Goal: Check status: Check status

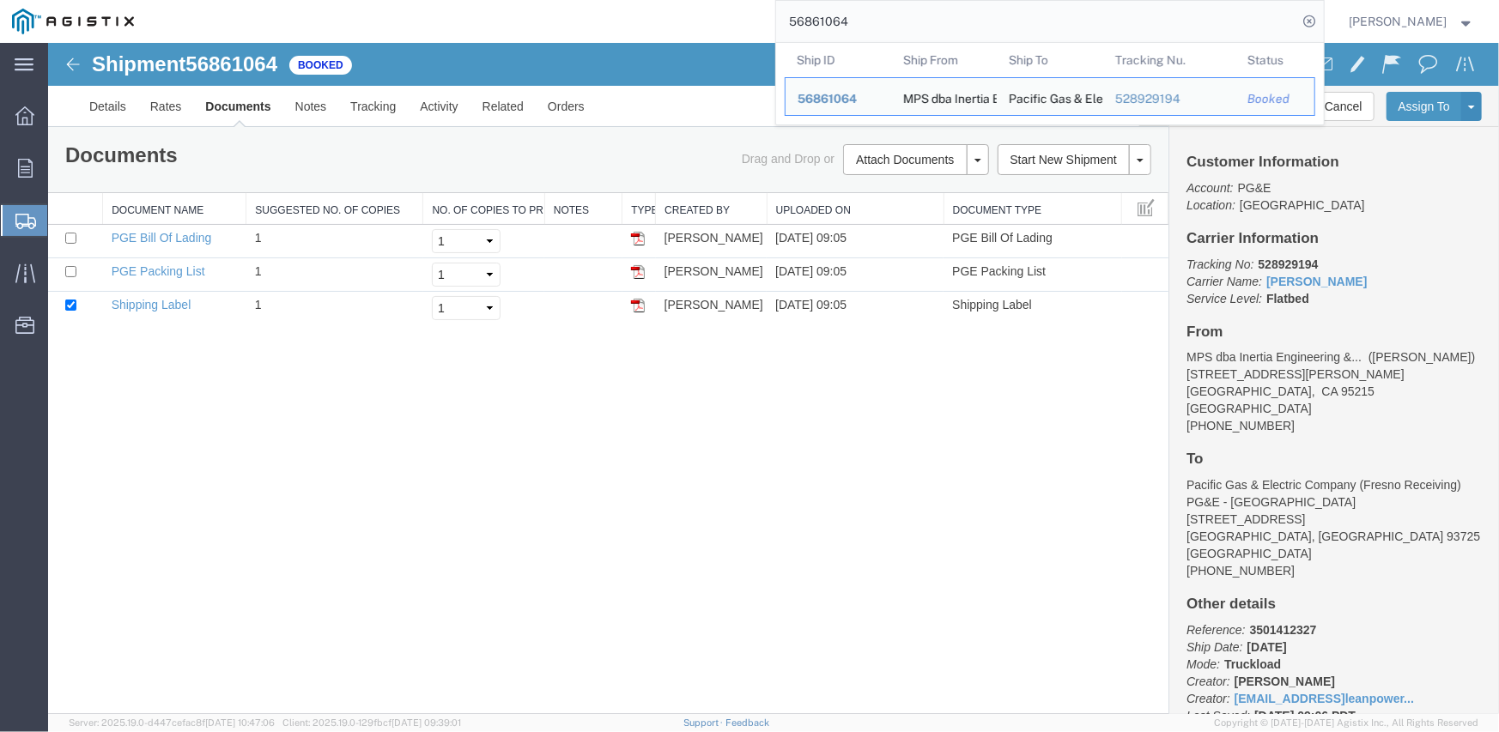
click at [828, 18] on input "56861064" at bounding box center [1037, 21] width 522 height 41
type input "5"
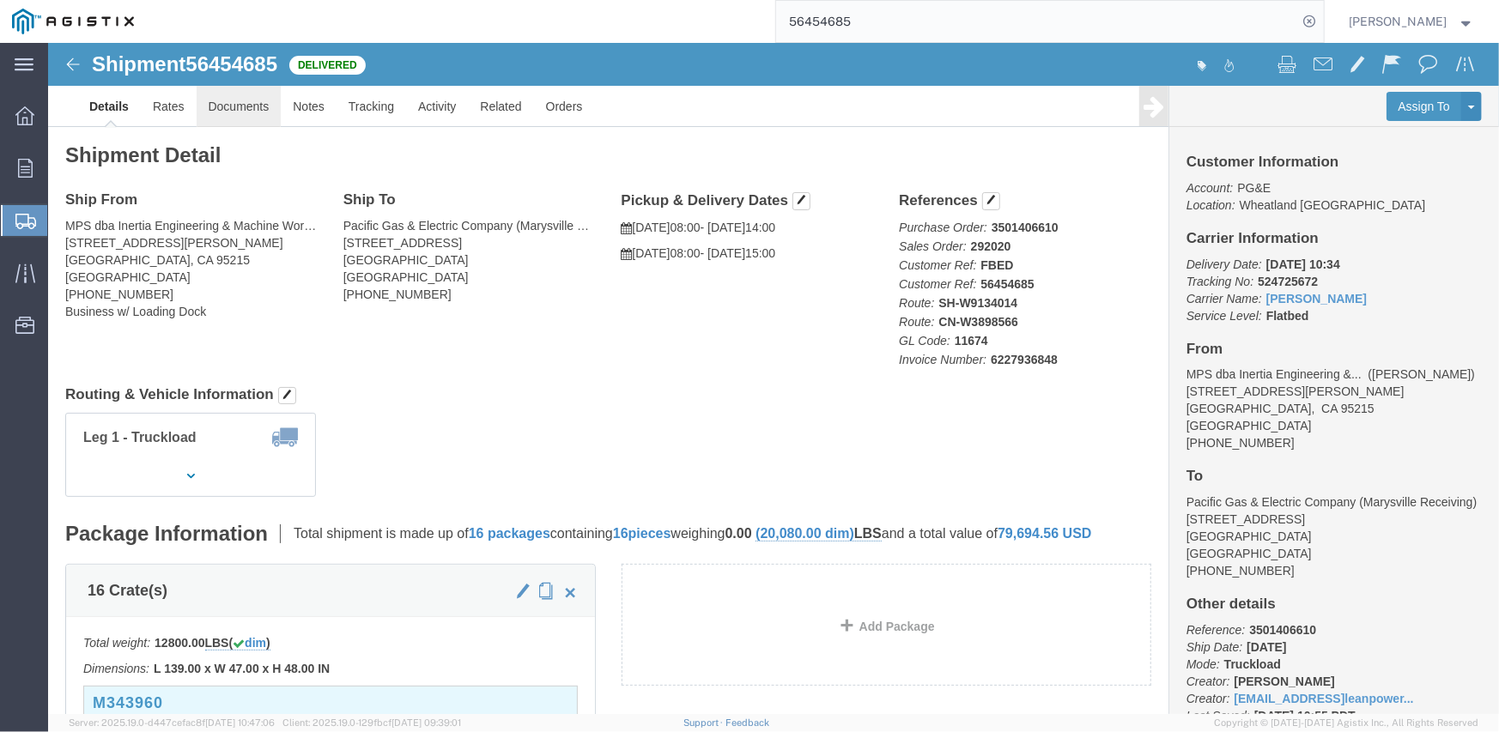
click link "Documents"
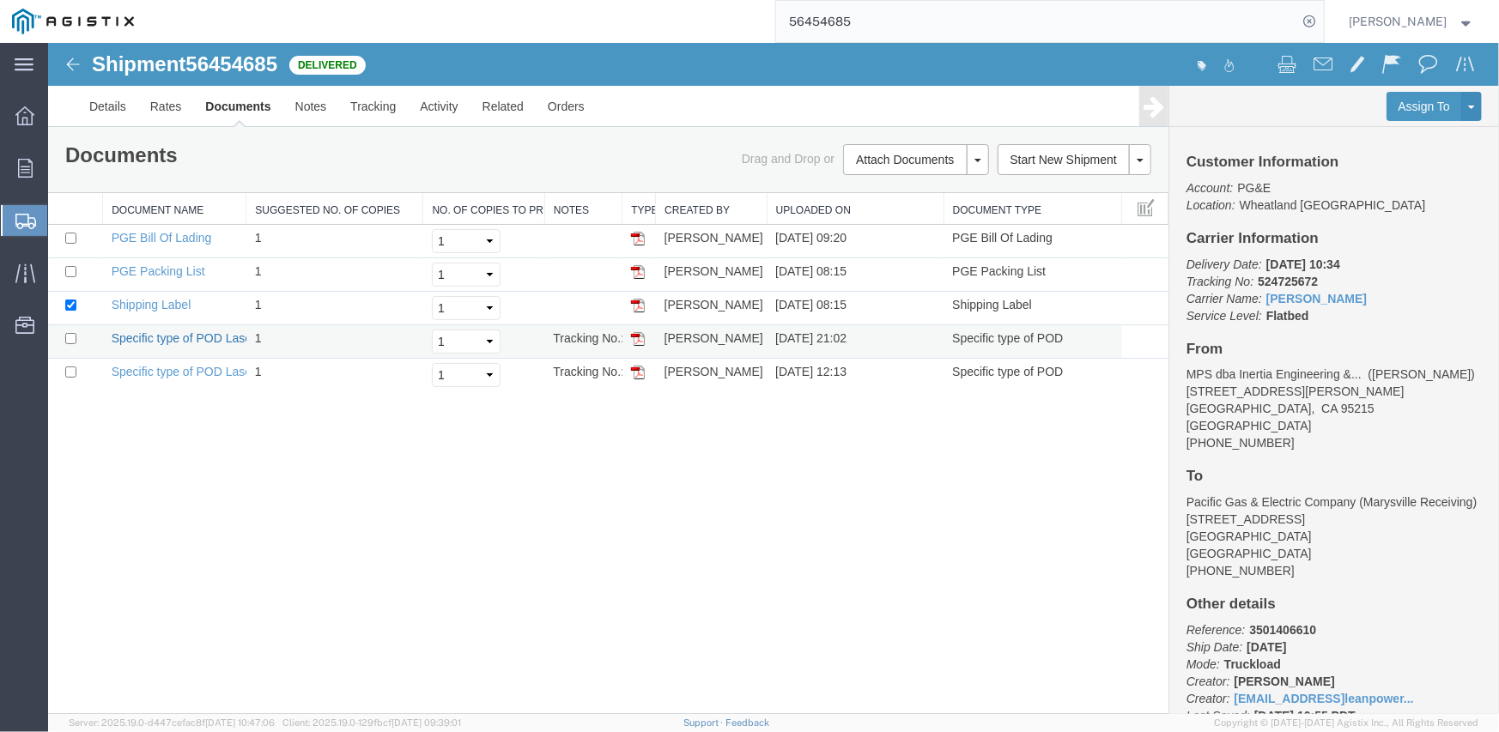
click at [214, 337] on link "Specific type of POD Laser" at bounding box center [183, 338] width 144 height 14
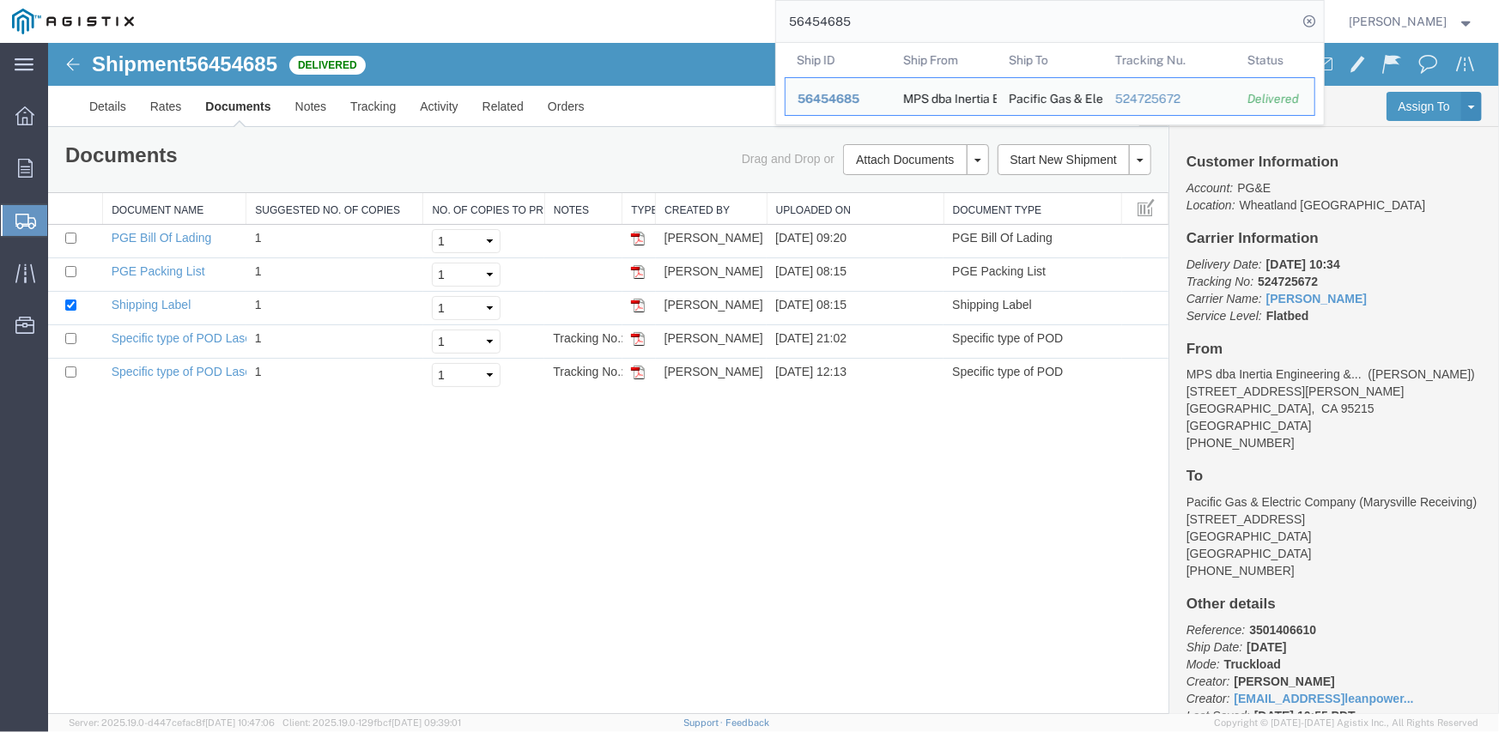
click at [843, 22] on input "56454685" at bounding box center [1037, 21] width 522 height 41
click at [830, 27] on input "56454685" at bounding box center [1037, 21] width 522 height 41
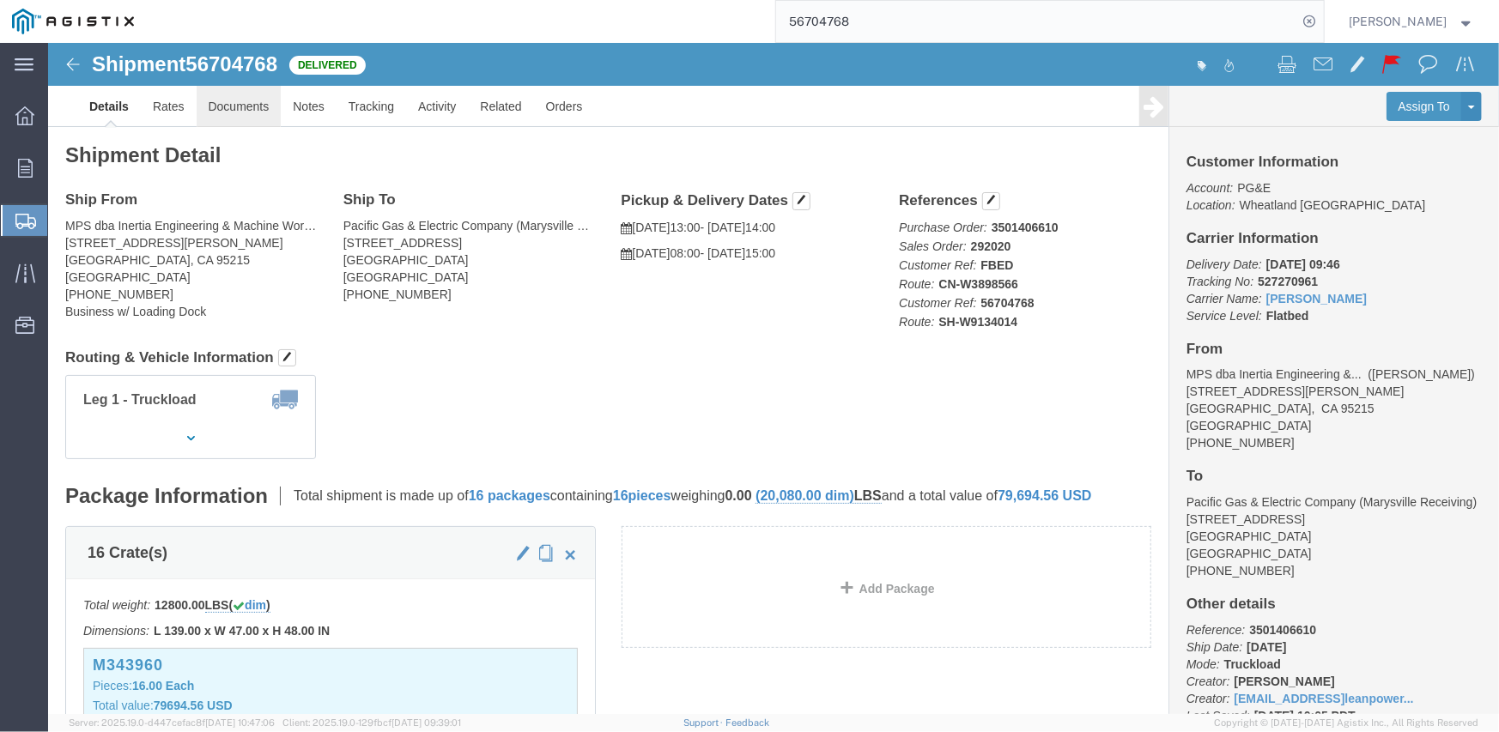
click link "Documents"
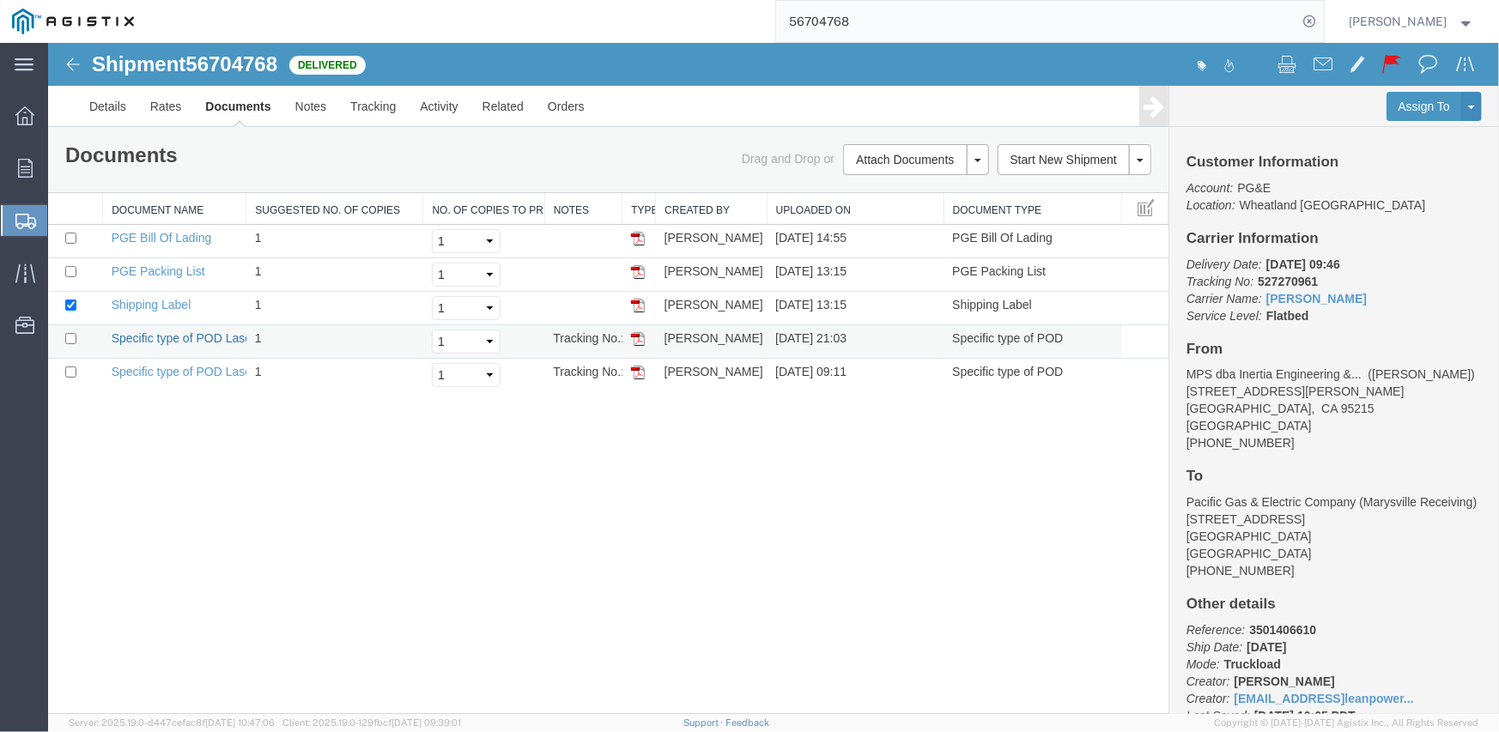
click at [191, 336] on link "Specific type of POD Laser" at bounding box center [183, 338] width 144 height 14
click at [821, 21] on input "56704768" at bounding box center [1037, 21] width 522 height 41
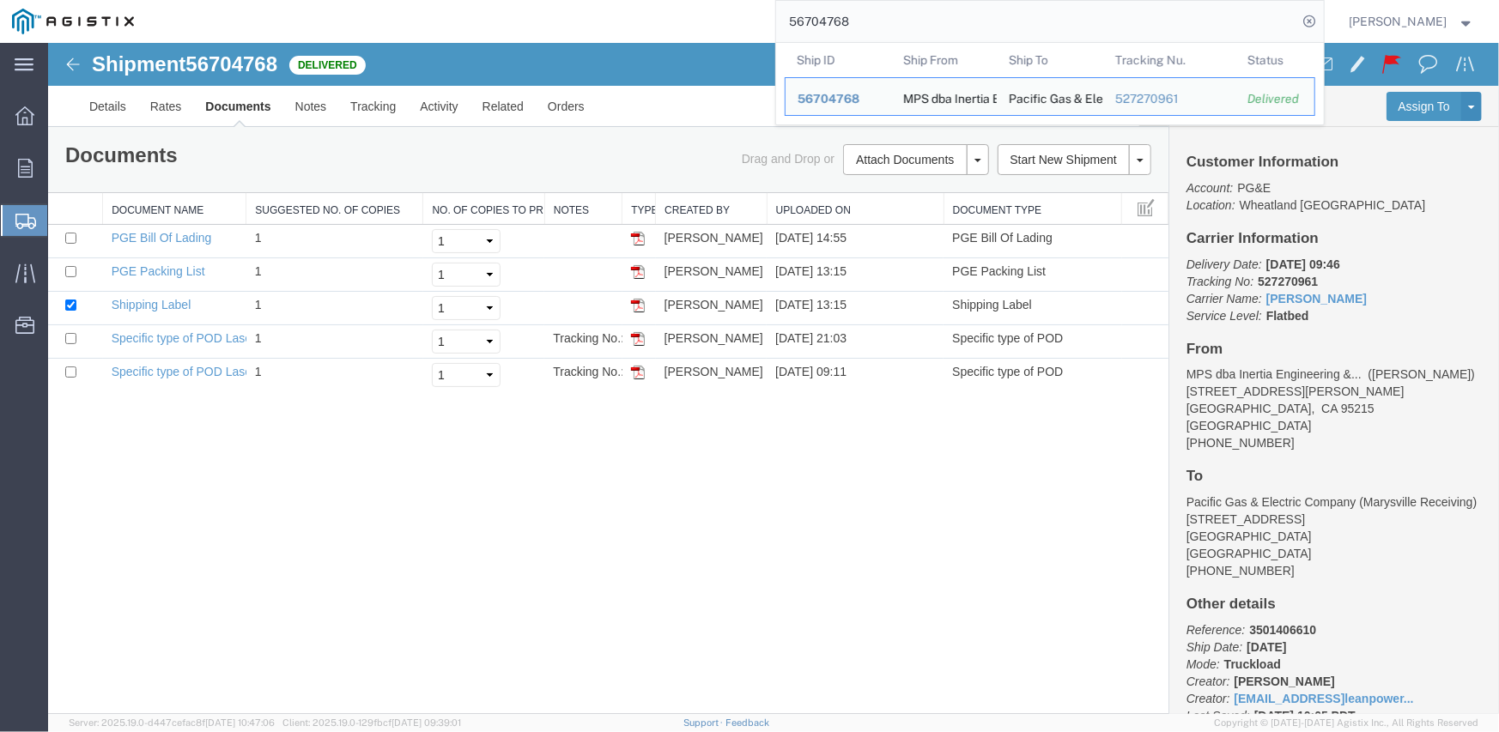
click at [821, 21] on input "56704768" at bounding box center [1037, 21] width 522 height 41
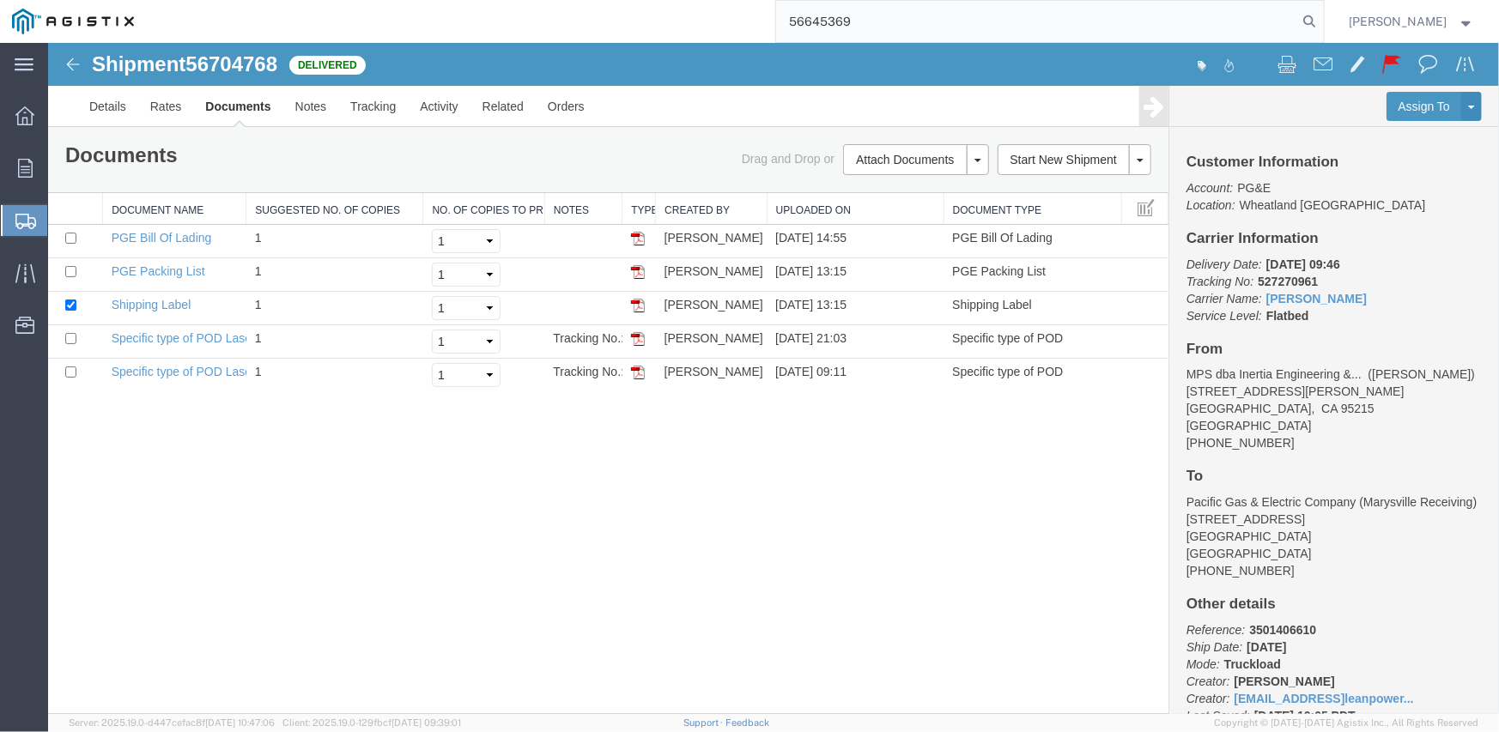
type input "56645369"
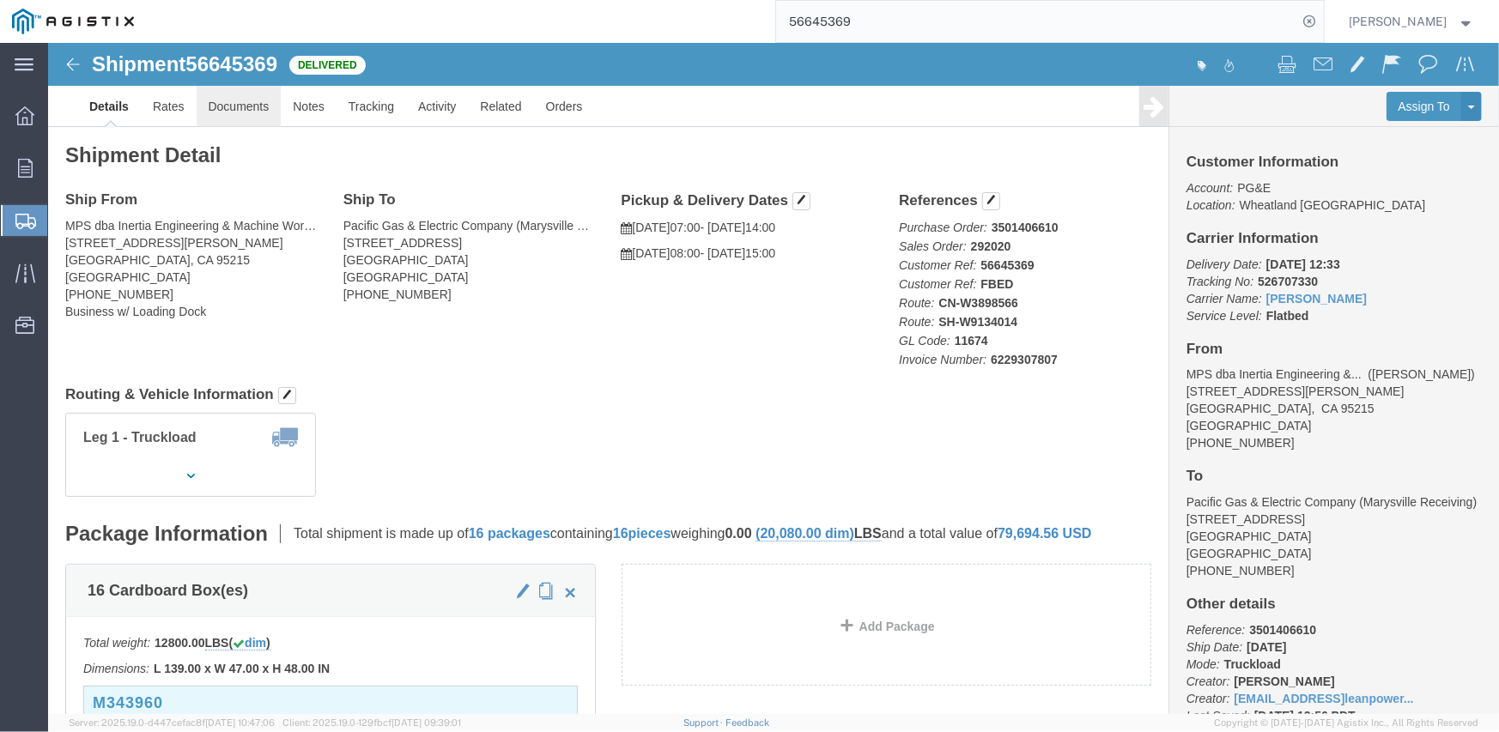
click link "Documents"
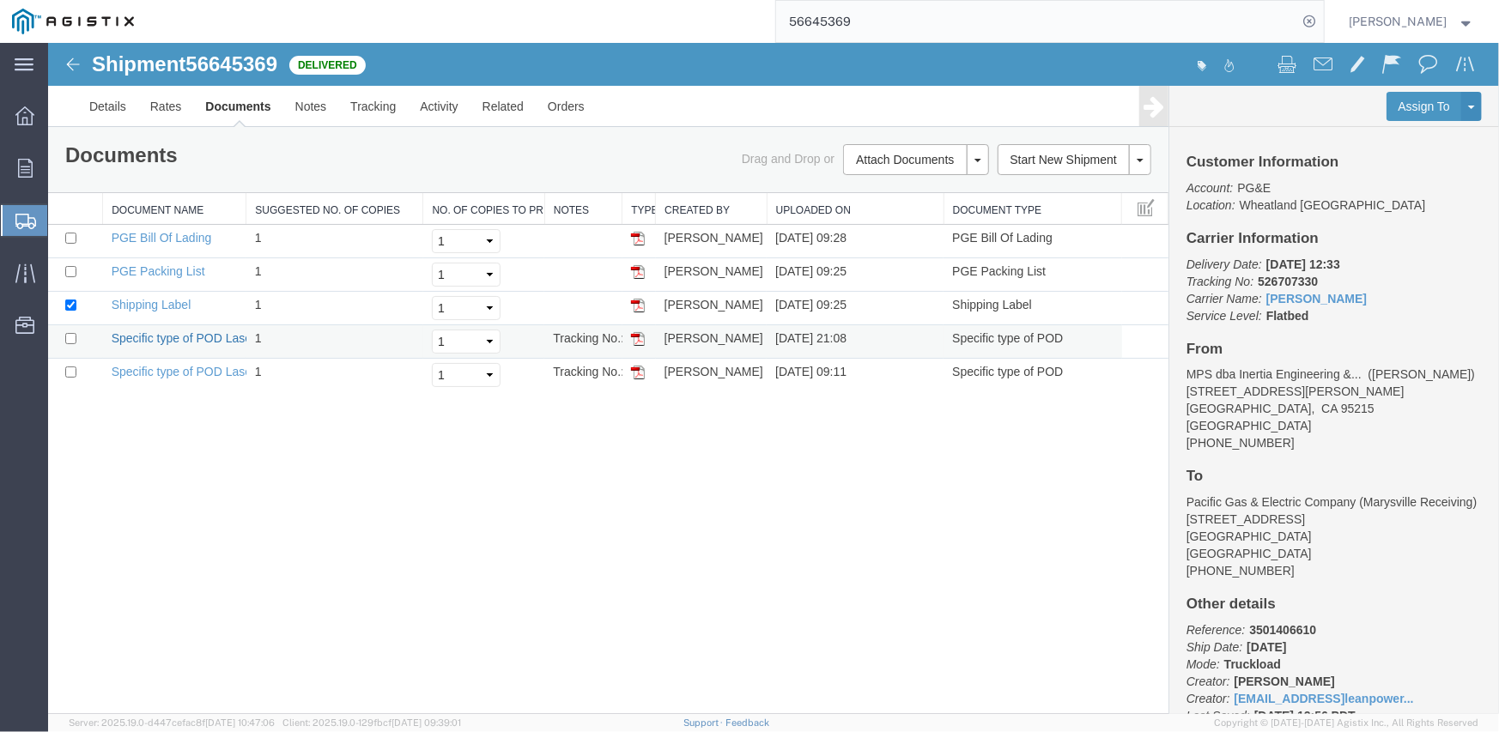
click at [162, 336] on link "Specific type of POD Laser" at bounding box center [183, 338] width 144 height 14
click at [189, 371] on link "Specific type of POD Laser" at bounding box center [183, 371] width 144 height 14
drag, startPoint x: 203, startPoint y: 336, endPoint x: 780, endPoint y: 408, distance: 581.5
click at [203, 336] on link "Specific type of POD Laser" at bounding box center [183, 338] width 144 height 14
click at [826, 25] on input "56645369" at bounding box center [1037, 21] width 522 height 41
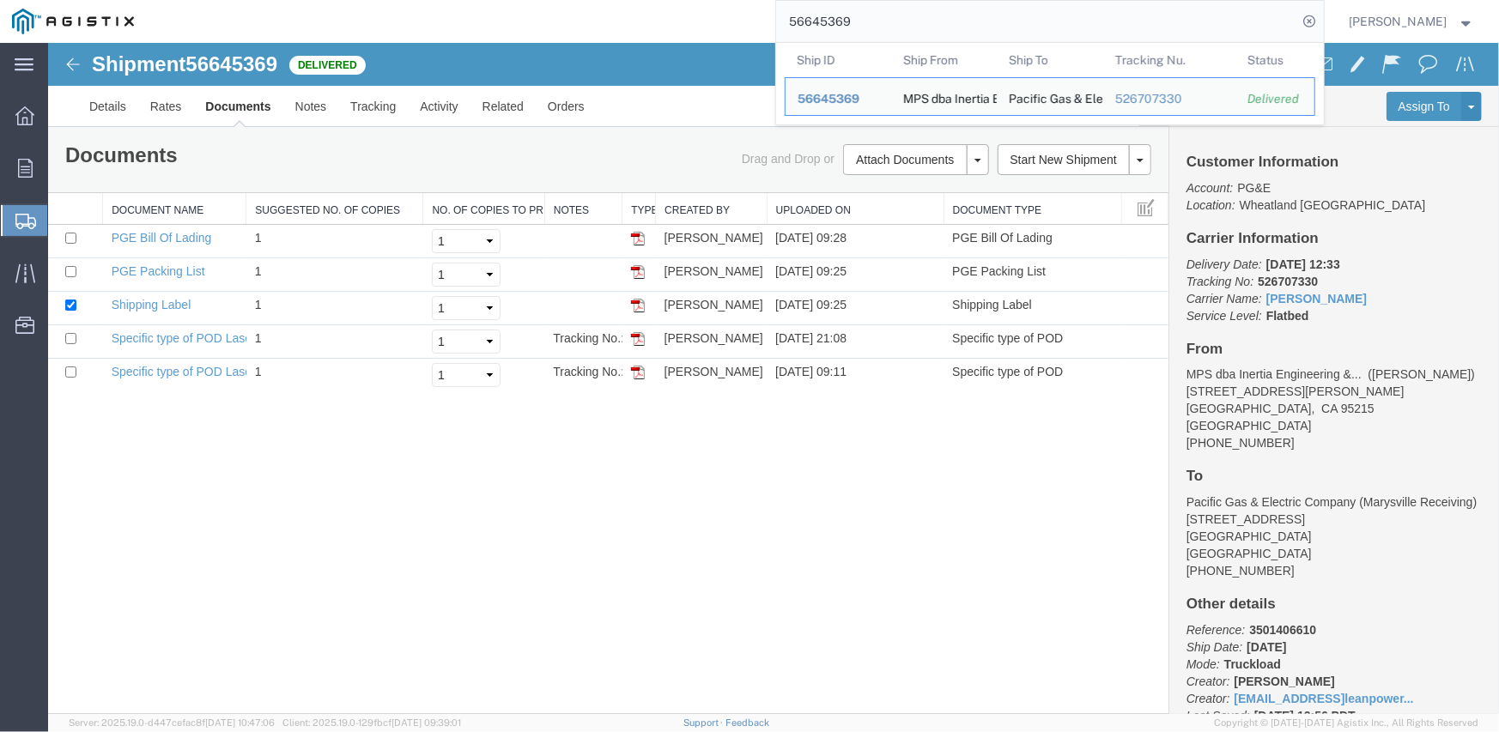
click at [824, 25] on input "56645369" at bounding box center [1037, 21] width 522 height 41
click at [242, 613] on div "Shipment 56645369 5 of 5 Delivered Details Rates Documents Notes Tracking Activ…" at bounding box center [772, 378] width 1451 height 672
